Goal: Task Accomplishment & Management: Complete application form

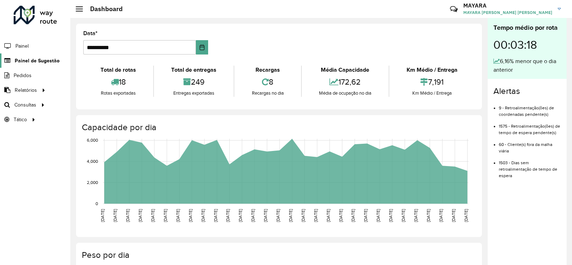
click at [45, 59] on span "Painel de Sugestão" at bounding box center [37, 61] width 45 height 8
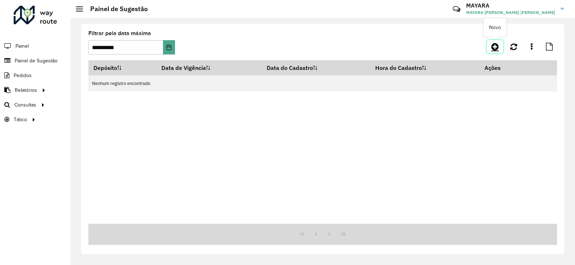
click at [495, 44] on icon at bounding box center [495, 46] width 8 height 9
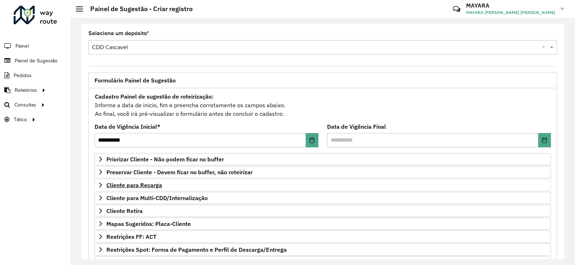
scroll to position [72, 0]
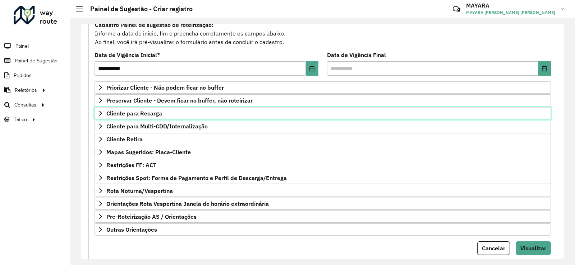
click at [141, 112] on span "Cliente para Recarga" at bounding box center [134, 114] width 56 height 6
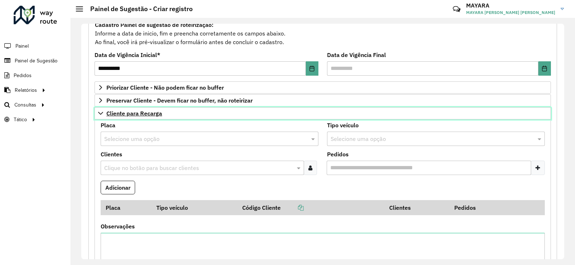
click at [138, 115] on span "Cliente para Recarga" at bounding box center [134, 114] width 56 height 6
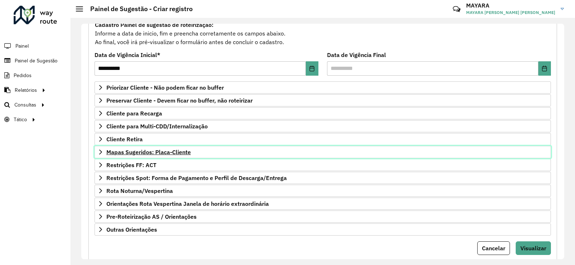
click at [167, 153] on span "Mapas Sugeridos: Placa-Cliente" at bounding box center [148, 152] width 84 height 6
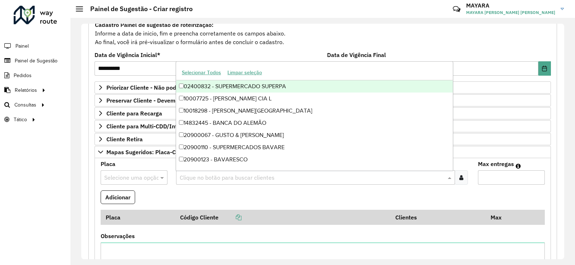
click at [237, 177] on input "text" at bounding box center [312, 178] width 268 height 9
paste input "*****"
type input "*****"
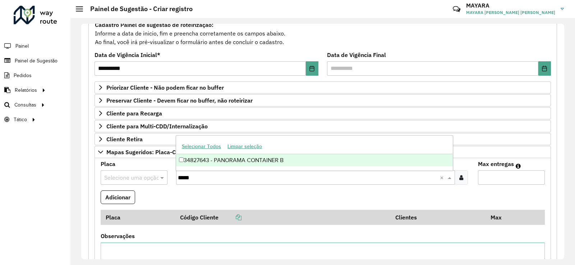
click at [227, 161] on div "34827643 - PANORAMA CONTAINER B" at bounding box center [314, 160] width 276 height 12
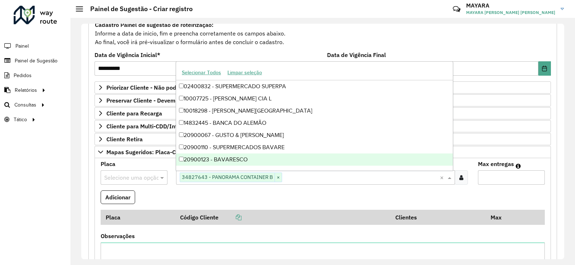
click at [304, 178] on input "text" at bounding box center [361, 178] width 158 height 9
paste input "*****"
type input "*****"
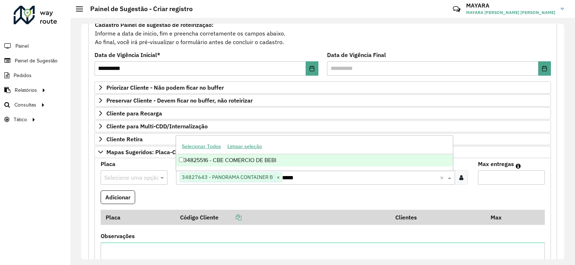
click at [235, 163] on div "34825516 - CBE COMERCIO DE BEBI" at bounding box center [314, 160] width 276 height 12
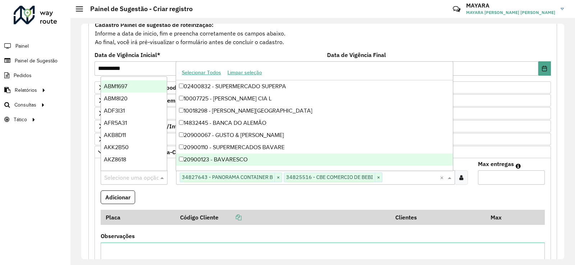
click at [125, 179] on input "text" at bounding box center [126, 178] width 45 height 9
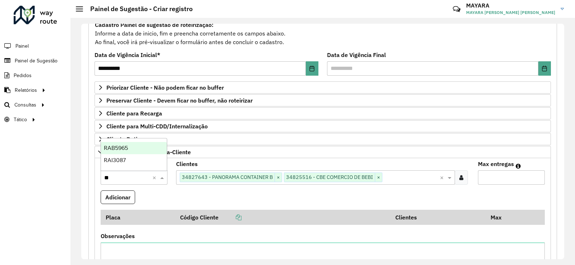
type input "***"
click at [124, 160] on span "RAI3087" at bounding box center [115, 160] width 22 height 6
click at [484, 177] on input "Max entregas" at bounding box center [511, 178] width 67 height 14
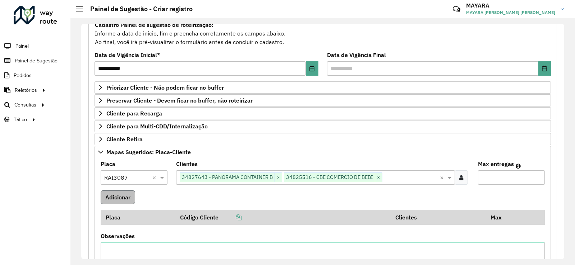
type input "*"
click at [113, 199] on button "Adicionar" at bounding box center [118, 198] width 34 height 14
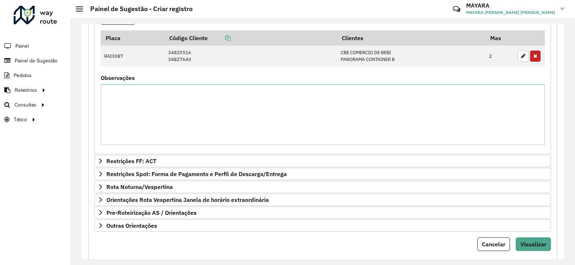
scroll to position [269, 0]
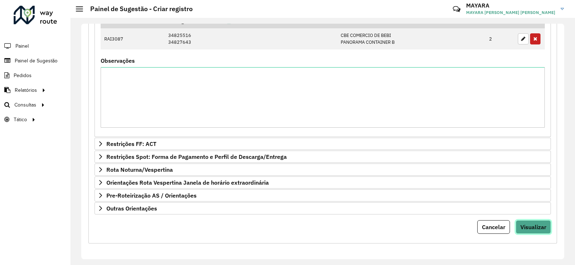
click at [534, 222] on button "Visualizar" at bounding box center [532, 227] width 35 height 14
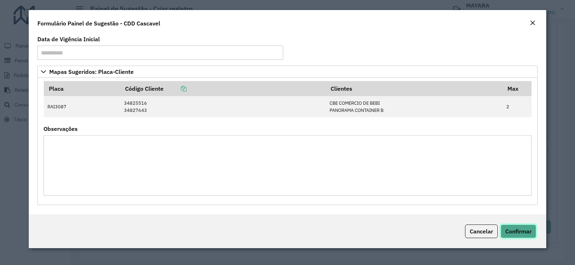
click at [512, 237] on button "Confirmar" at bounding box center [518, 232] width 36 height 14
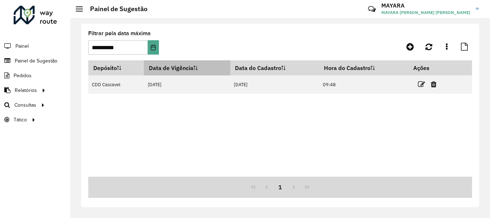
click at [152, 62] on th "Data de Vigência" at bounding box center [187, 67] width 86 height 15
click at [151, 61] on th "Data de Vigência" at bounding box center [187, 67] width 86 height 15
click at [149, 61] on th "Data de Vigência" at bounding box center [187, 67] width 86 height 15
click at [245, 94] on div "Depósito Data de Vigência Data do Cadastro Hora do Cadastro Ações CDD Cascavel …" at bounding box center [280, 118] width 384 height 116
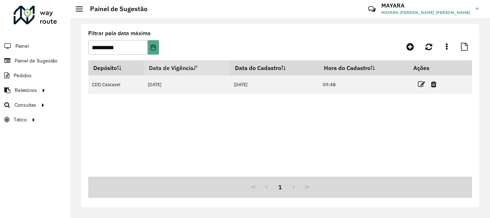
click at [245, 94] on div "Depósito Data de Vigência Data do Cadastro Hora do Cadastro Ações CDD Cascavel …" at bounding box center [280, 118] width 384 height 116
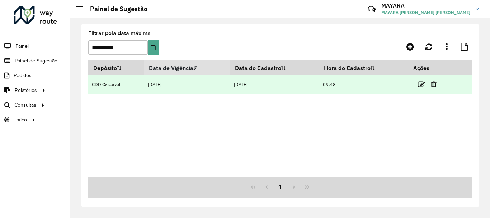
click at [246, 91] on td "[DATE]" at bounding box center [275, 84] width 89 height 18
click at [247, 89] on td "[DATE]" at bounding box center [275, 84] width 89 height 18
click at [262, 81] on td "[DATE]" at bounding box center [275, 84] width 89 height 18
click at [262, 80] on td "[DATE]" at bounding box center [275, 84] width 89 height 18
click at [265, 80] on td "[DATE]" at bounding box center [275, 84] width 89 height 18
